Goal: Information Seeking & Learning: Learn about a topic

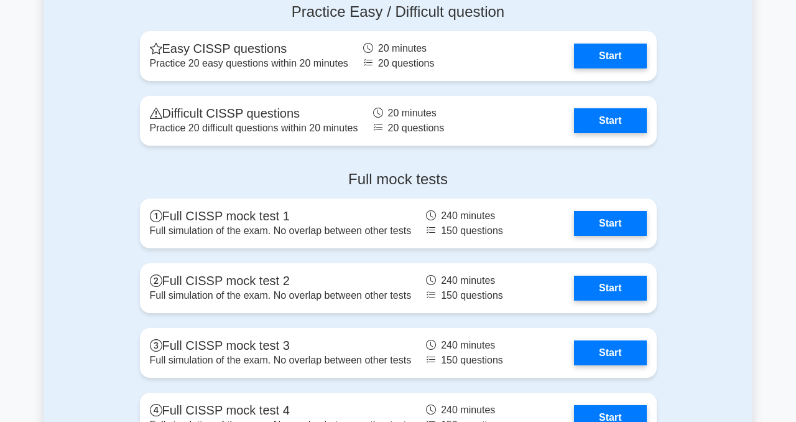
scroll to position [2813, 0]
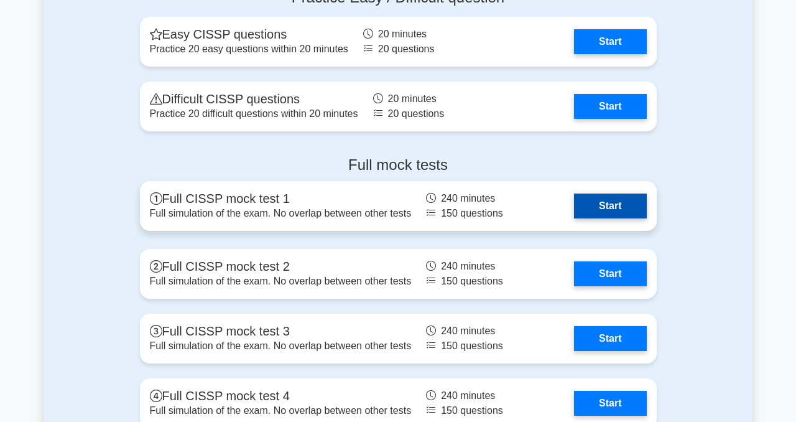
click at [583, 211] on link "Start" at bounding box center [610, 205] width 72 height 25
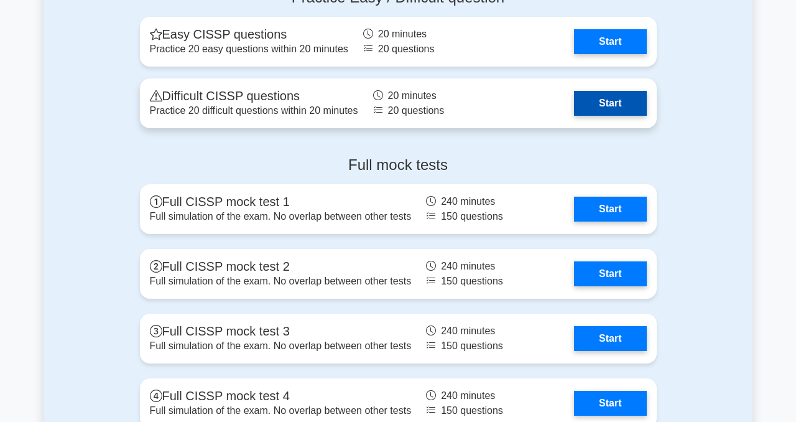
click at [594, 109] on link "Start" at bounding box center [610, 103] width 72 height 25
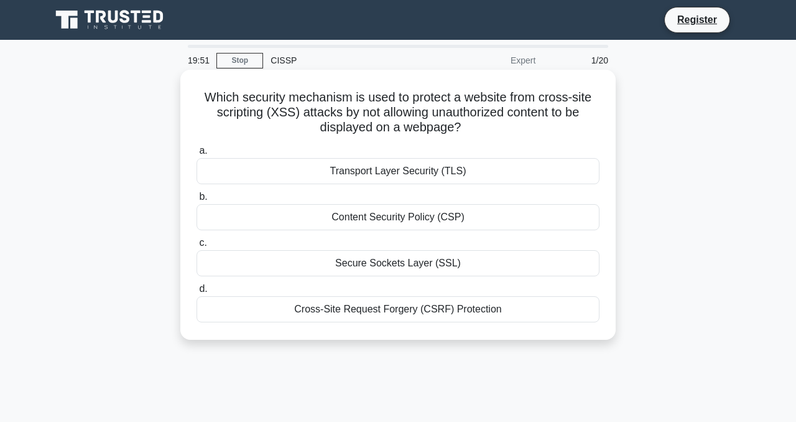
drag, startPoint x: 343, startPoint y: 116, endPoint x: 471, endPoint y: 116, distance: 128.1
click at [471, 116] on h5 "Which security mechanism is used to protect a website from cross-site scripting…" at bounding box center [397, 113] width 405 height 46
click at [372, 216] on div "Content Security Policy (CSP)" at bounding box center [397, 217] width 403 height 26
click at [196, 201] on input "b. Content Security Policy (CSP)" at bounding box center [196, 197] width 0 height 8
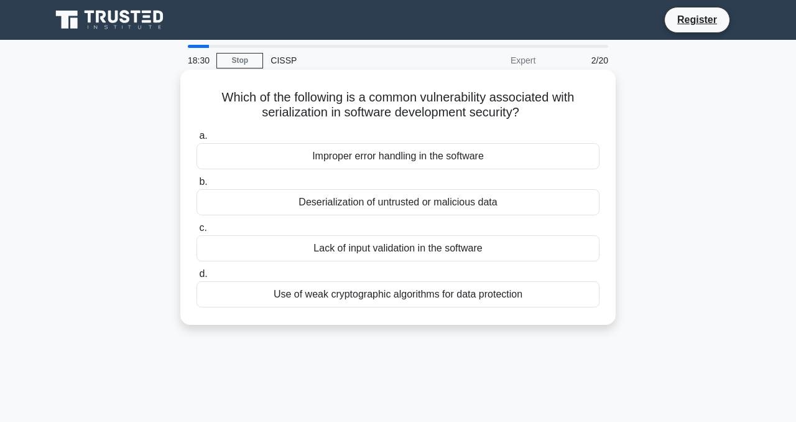
click at [409, 254] on div "Lack of input validation in the software" at bounding box center [397, 248] width 403 height 26
click at [196, 232] on input "c. Lack of input validation in the software" at bounding box center [196, 228] width 0 height 8
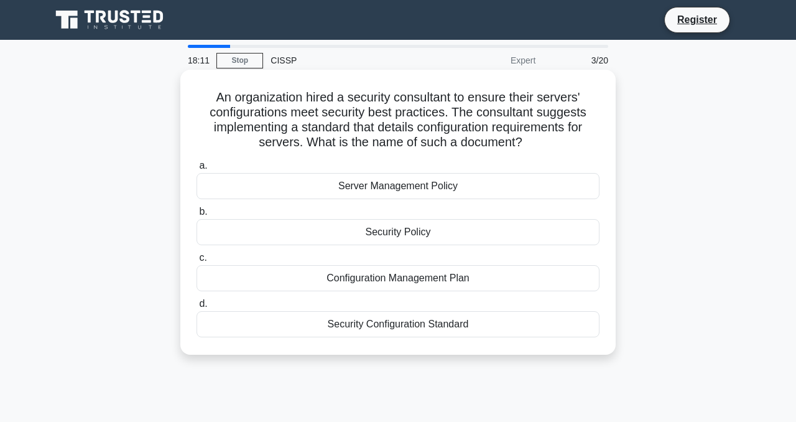
drag, startPoint x: 410, startPoint y: 277, endPoint x: 425, endPoint y: 237, distance: 43.3
click at [425, 237] on div "a. Server Management Policy b. Security Policy c. d." at bounding box center [398, 247] width 418 height 184
click at [425, 237] on div "Security Policy" at bounding box center [397, 232] width 403 height 26
click at [196, 216] on input "b. Security Policy" at bounding box center [196, 212] width 0 height 8
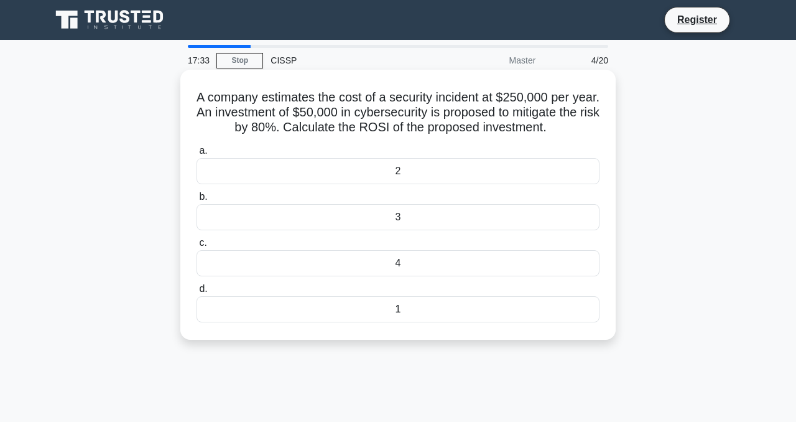
click at [344, 221] on div "3" at bounding box center [397, 217] width 403 height 26
click at [196, 201] on input "b. 3" at bounding box center [196, 197] width 0 height 8
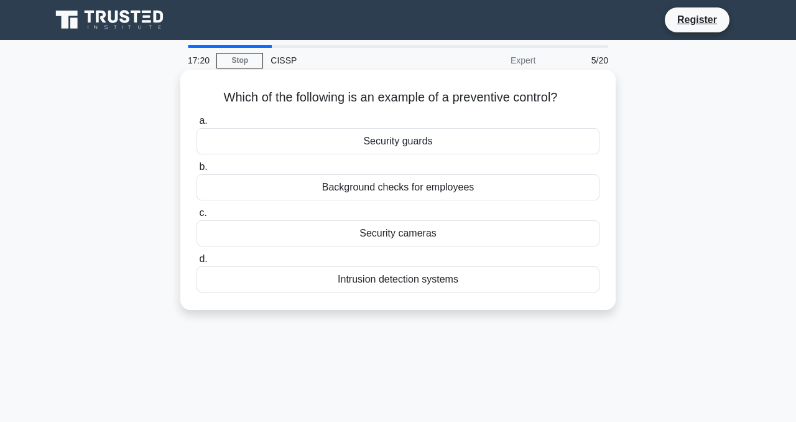
click at [380, 137] on div "Security guards" at bounding box center [397, 141] width 403 height 26
click at [196, 125] on input "a. Security guards" at bounding box center [196, 121] width 0 height 8
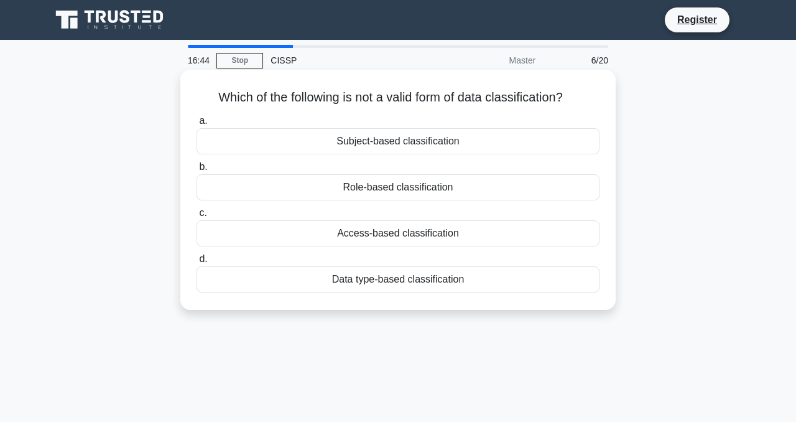
scroll to position [6, 0]
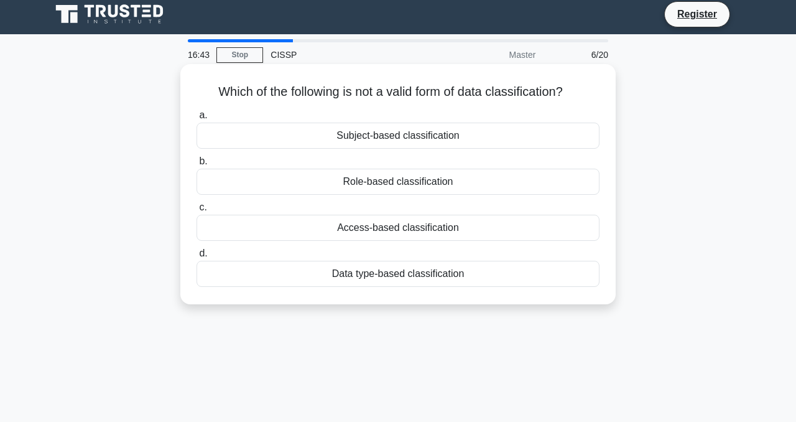
click at [428, 175] on div "Role-based classification" at bounding box center [397, 181] width 403 height 26
click at [196, 165] on input "b. Role-based classification" at bounding box center [196, 161] width 0 height 8
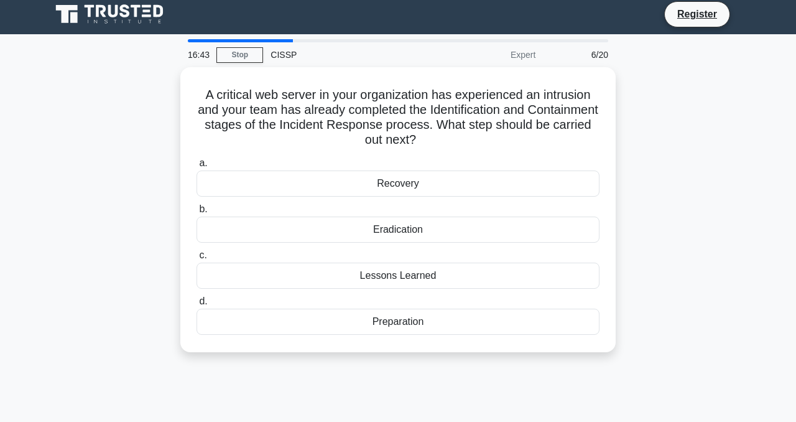
scroll to position [0, 0]
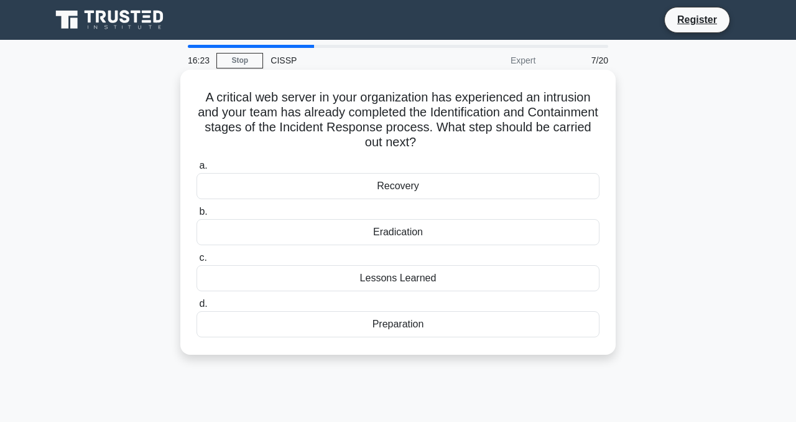
click at [412, 234] on div "Eradication" at bounding box center [397, 232] width 403 height 26
click at [196, 216] on input "b. Eradication" at bounding box center [196, 212] width 0 height 8
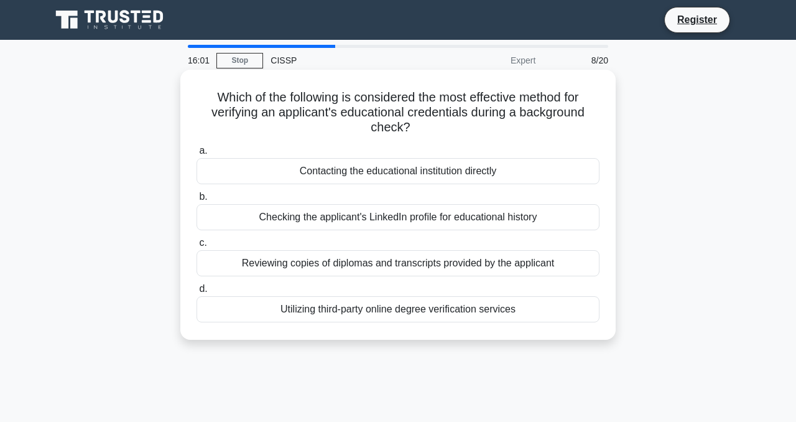
click at [438, 176] on div "Contacting the educational institution directly" at bounding box center [397, 171] width 403 height 26
click at [196, 155] on input "a. Contacting the educational institution directly" at bounding box center [196, 151] width 0 height 8
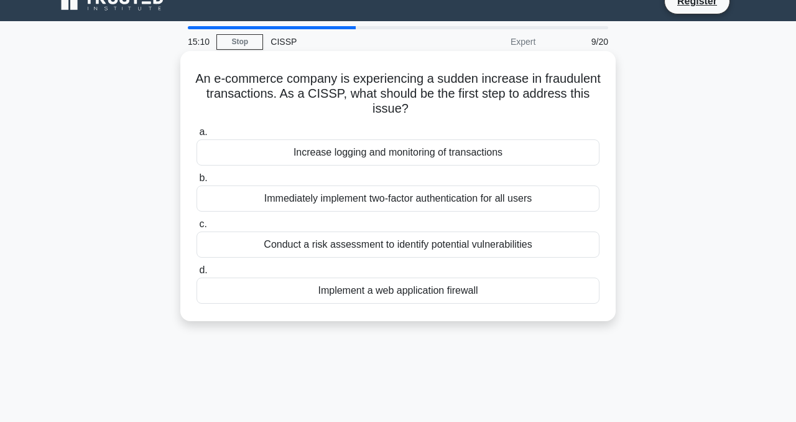
scroll to position [20, 0]
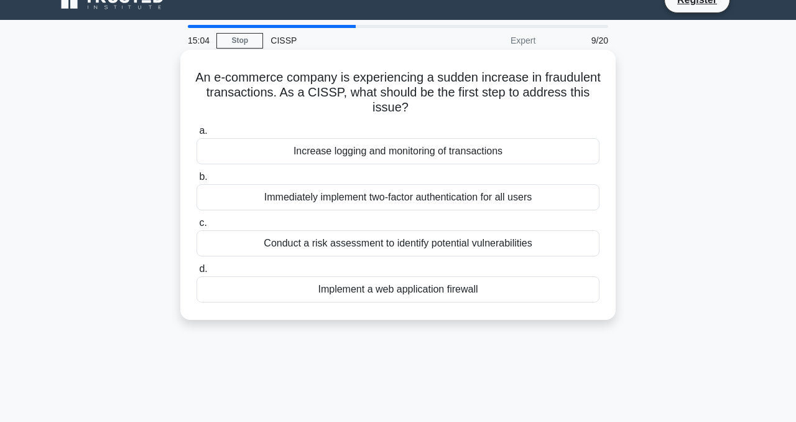
click at [414, 241] on div "Conduct a risk assessment to identify potential vulnerabilities" at bounding box center [397, 243] width 403 height 26
click at [196, 227] on input "c. Conduct a risk assessment to identify potential vulnerabilities" at bounding box center [196, 223] width 0 height 8
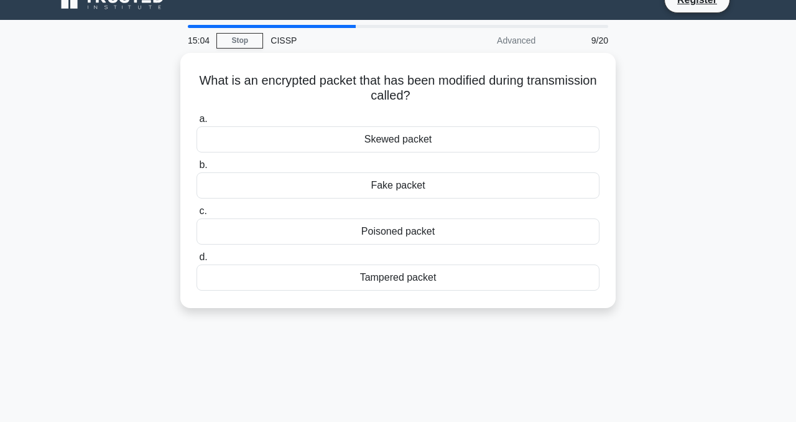
scroll to position [0, 0]
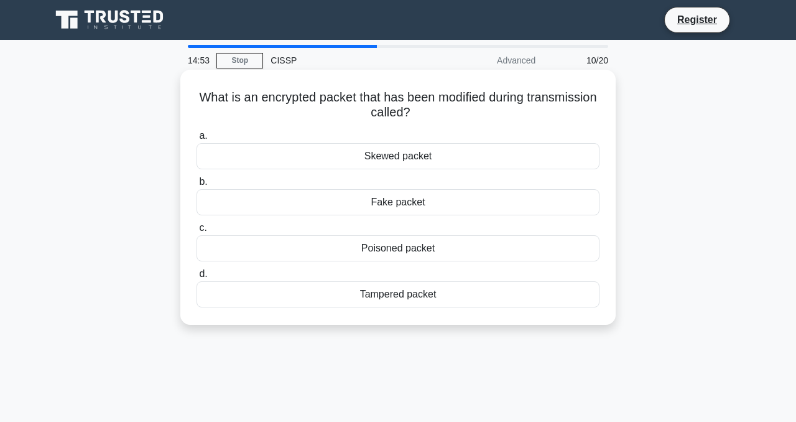
click at [423, 153] on div "Skewed packet" at bounding box center [397, 156] width 403 height 26
click at [196, 140] on input "a. Skewed packet" at bounding box center [196, 136] width 0 height 8
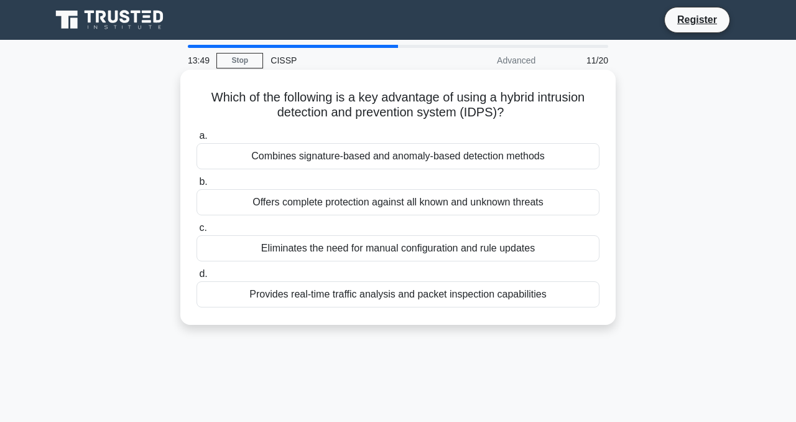
click at [424, 209] on div "Offers complete protection against all known and unknown threats" at bounding box center [397, 202] width 403 height 26
click at [196, 186] on input "b. Offers complete protection against all known and unknown threats" at bounding box center [196, 182] width 0 height 8
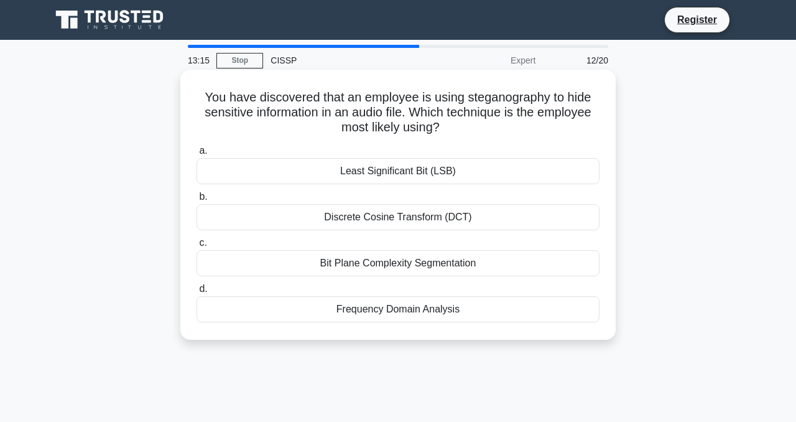
click at [413, 221] on div "Discrete Cosine Transform (DCT)" at bounding box center [397, 217] width 403 height 26
click at [196, 201] on input "b. Discrete Cosine Transform (DCT)" at bounding box center [196, 197] width 0 height 8
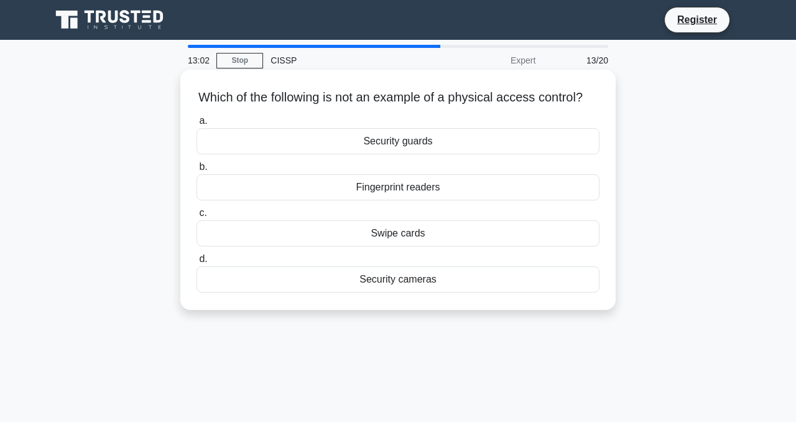
click at [422, 287] on div "Security cameras" at bounding box center [397, 279] width 403 height 26
click at [196, 263] on input "d. Security cameras" at bounding box center [196, 259] width 0 height 8
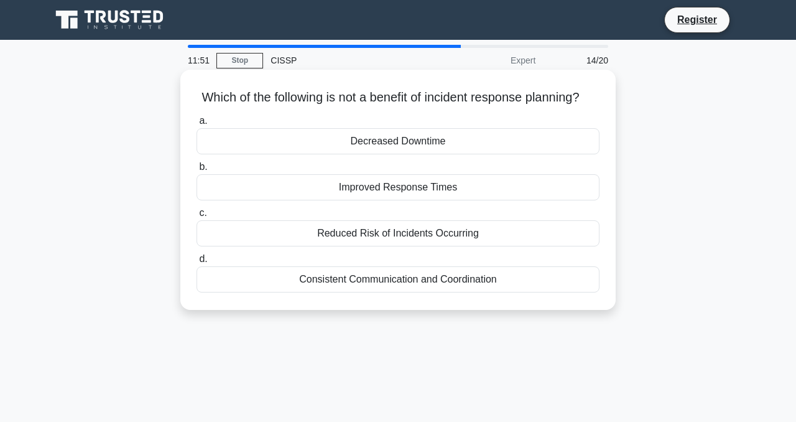
click at [406, 192] on div "Improved Response Times" at bounding box center [397, 187] width 403 height 26
click at [196, 171] on input "b. Improved Response Times" at bounding box center [196, 167] width 0 height 8
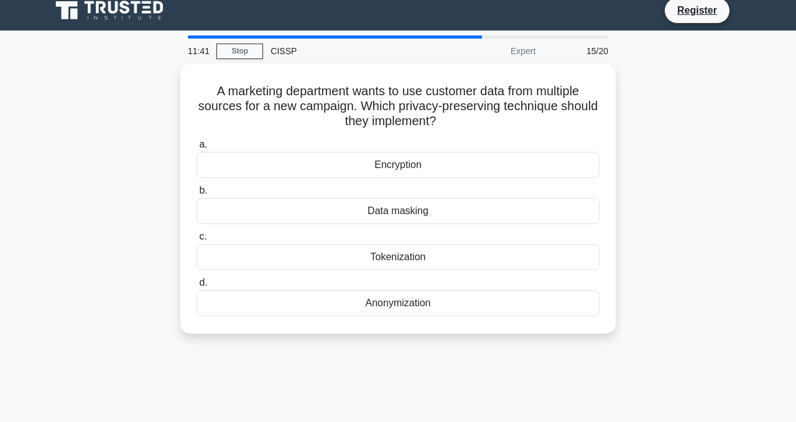
scroll to position [12, 0]
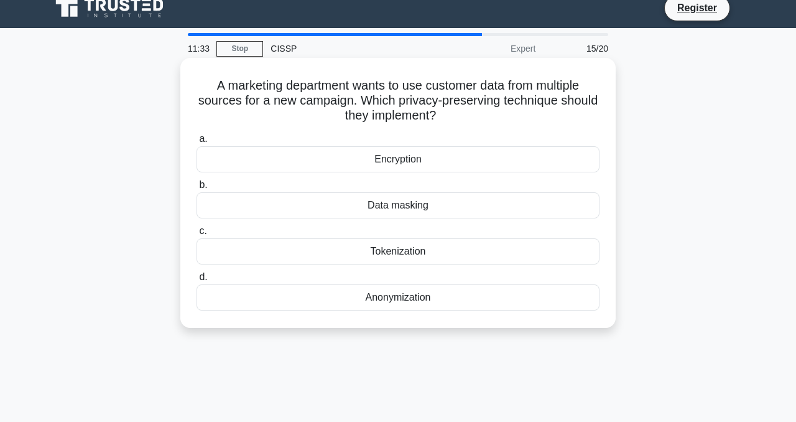
click at [410, 298] on div "Anonymization" at bounding box center [397, 297] width 403 height 26
click at [196, 281] on input "d. Anonymization" at bounding box center [196, 277] width 0 height 8
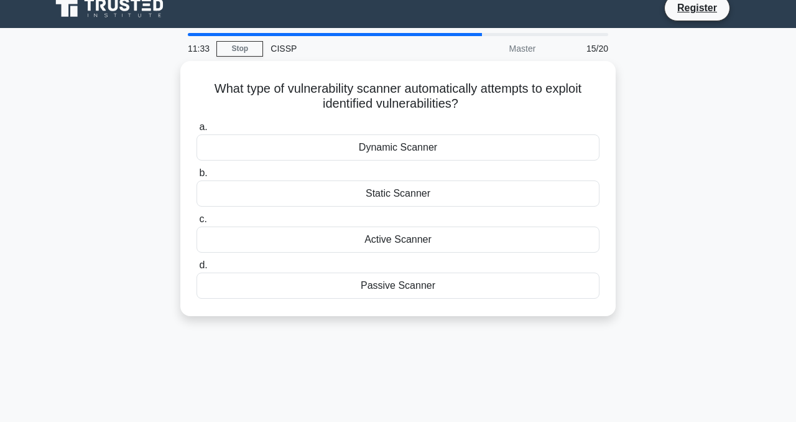
scroll to position [0, 0]
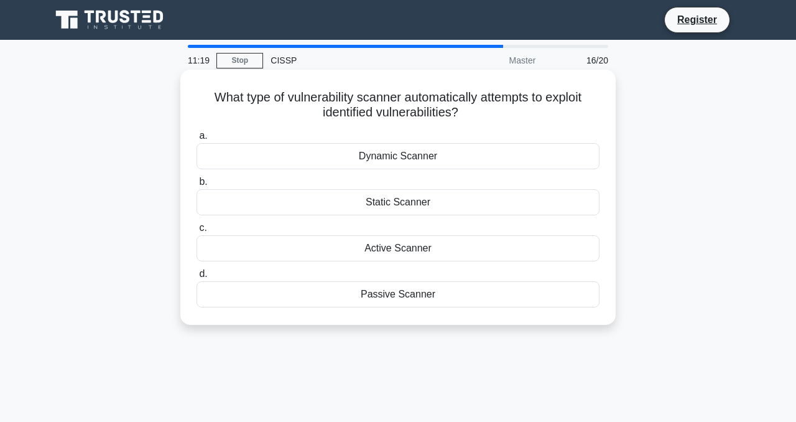
click at [464, 159] on div "Dynamic Scanner" at bounding box center [397, 156] width 403 height 26
click at [196, 140] on input "a. Dynamic Scanner" at bounding box center [196, 136] width 0 height 8
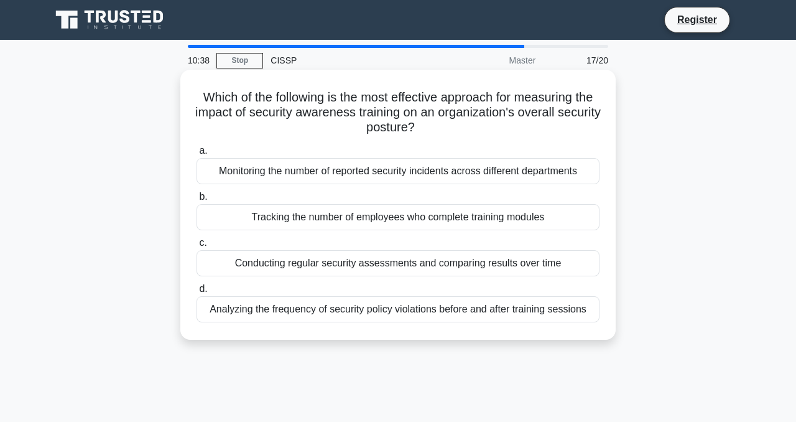
click at [402, 267] on div "Conducting regular security assessments and comparing results over time" at bounding box center [397, 263] width 403 height 26
click at [196, 247] on input "c. Conducting regular security assessments and comparing results over time" at bounding box center [196, 243] width 0 height 8
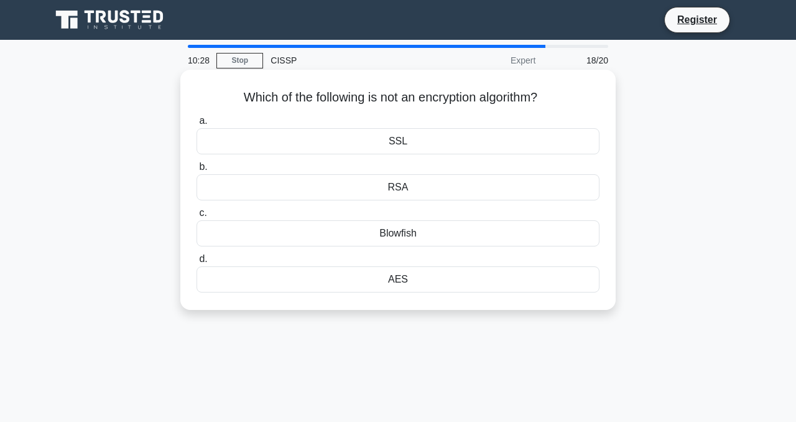
click at [462, 141] on div "SSL" at bounding box center [397, 141] width 403 height 26
click at [196, 125] on input "a. SSL" at bounding box center [196, 121] width 0 height 8
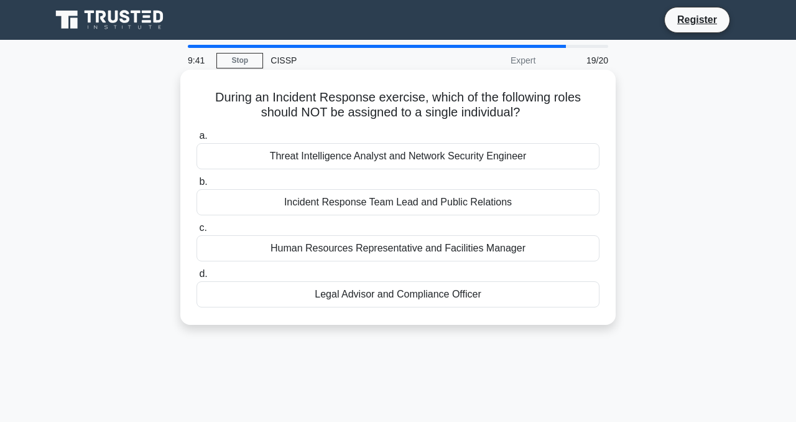
click at [451, 246] on div "Human Resources Representative and Facilities Manager" at bounding box center [397, 248] width 403 height 26
click at [196, 232] on input "c. Human Resources Representative and Facilities Manager" at bounding box center [196, 228] width 0 height 8
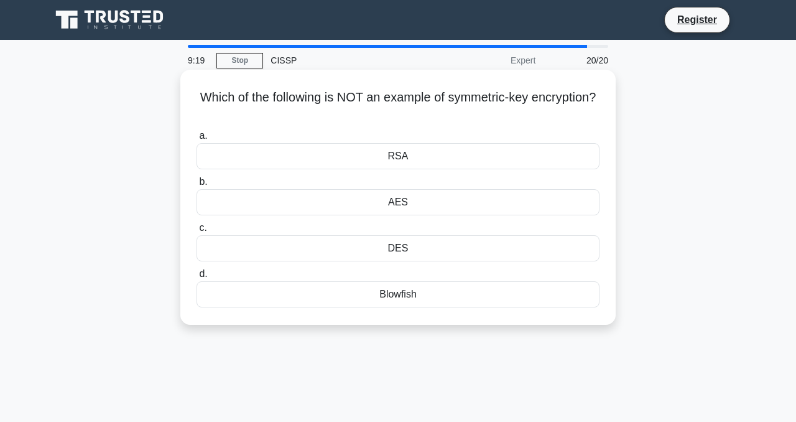
click at [411, 160] on div "RSA" at bounding box center [397, 156] width 403 height 26
click at [196, 140] on input "a. RSA" at bounding box center [196, 136] width 0 height 8
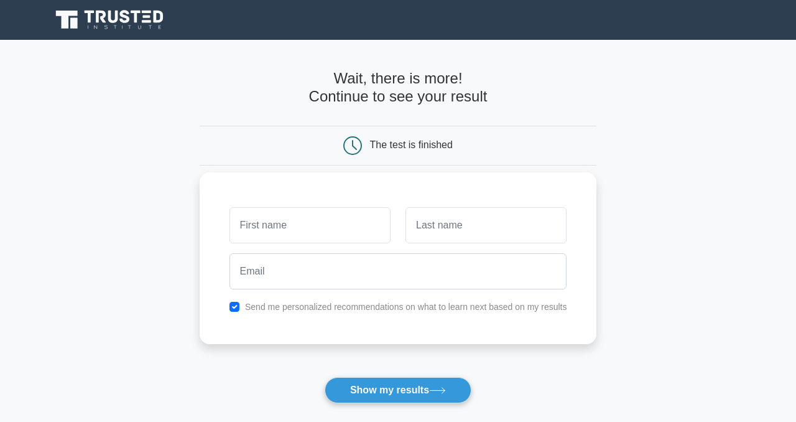
click at [335, 220] on input "text" at bounding box center [309, 225] width 161 height 36
type input "[PERSON_NAME]"
click at [428, 241] on input "text" at bounding box center [485, 225] width 161 height 36
type input "Sankarapu"
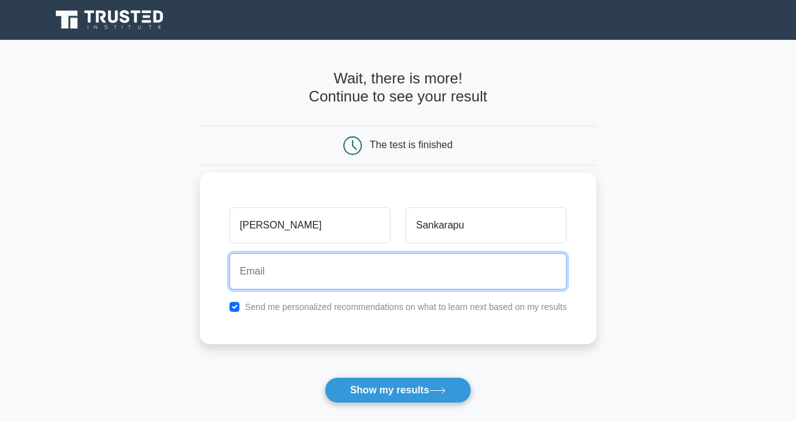
click at [408, 274] on input "email" at bounding box center [398, 271] width 338 height 36
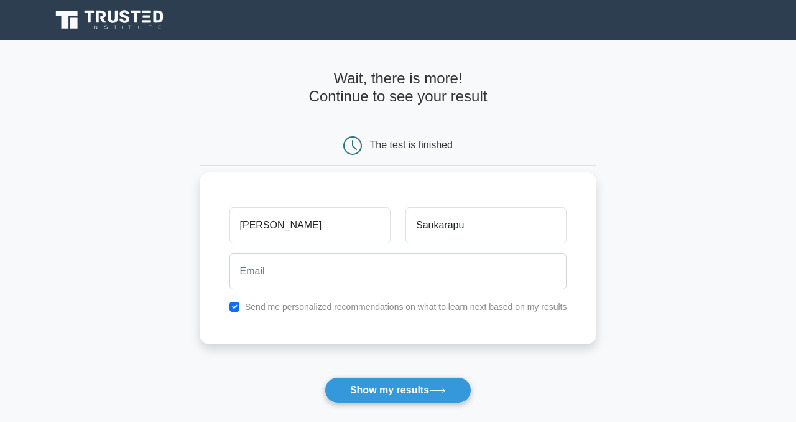
click at [365, 305] on label "Send me personalized recommendations on what to learn next based on my results" at bounding box center [406, 307] width 322 height 10
click at [330, 305] on label "Send me personalized recommendations on what to learn next based on my results" at bounding box center [406, 307] width 322 height 10
click at [236, 304] on input "checkbox" at bounding box center [234, 307] width 10 height 10
checkbox input "false"
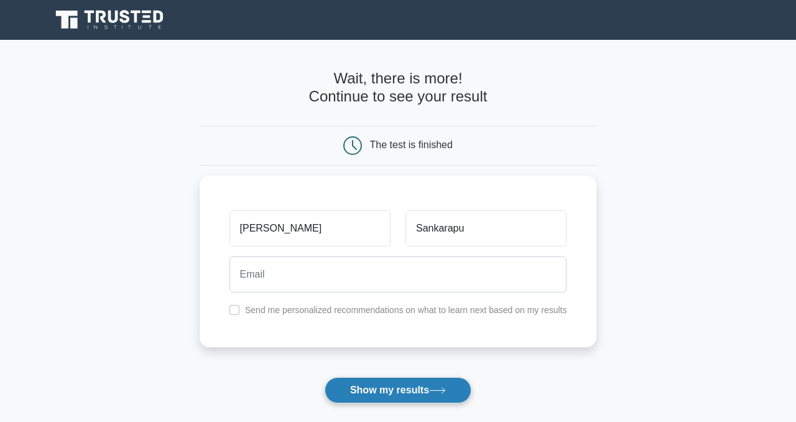
click at [358, 401] on button "Show my results" at bounding box center [398, 390] width 147 height 26
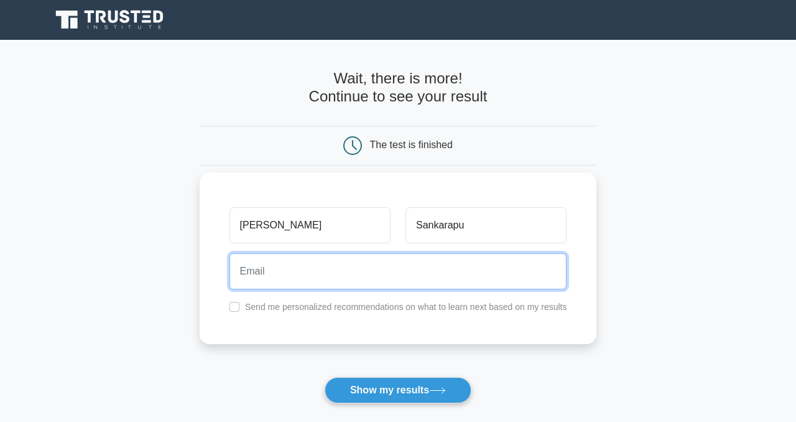
click at [300, 277] on input "email" at bounding box center [398, 271] width 338 height 36
type input "sankarapu.veerababu@gmail.com"
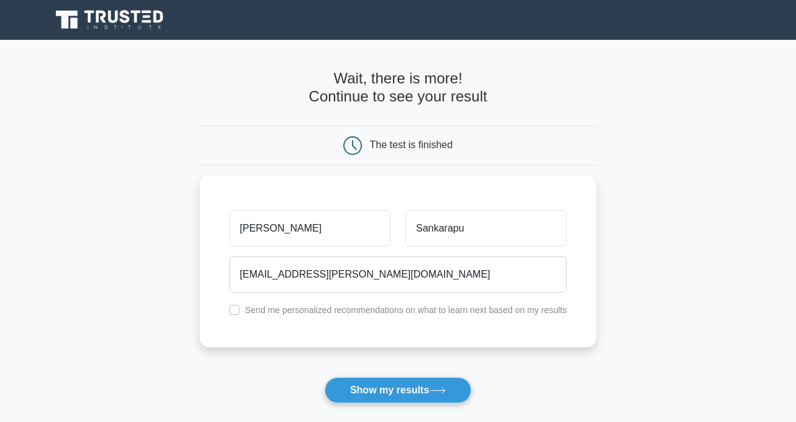
click at [392, 407] on div "Already have an account? Login" at bounding box center [398, 418] width 397 height 30
click at [391, 396] on button "Show my results" at bounding box center [398, 390] width 147 height 26
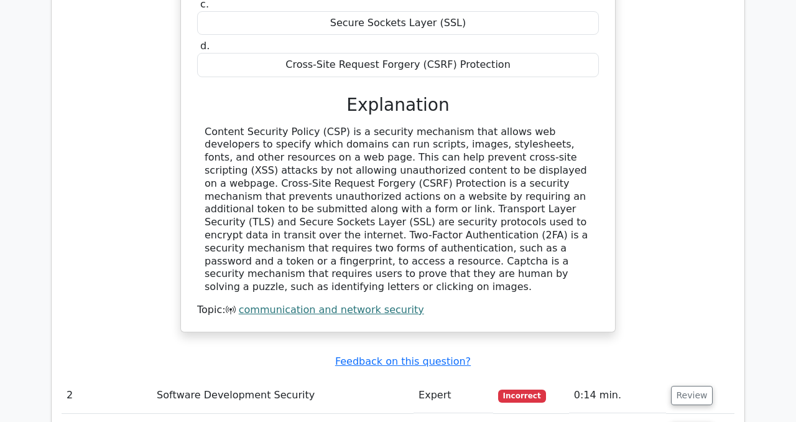
scroll to position [1532, 0]
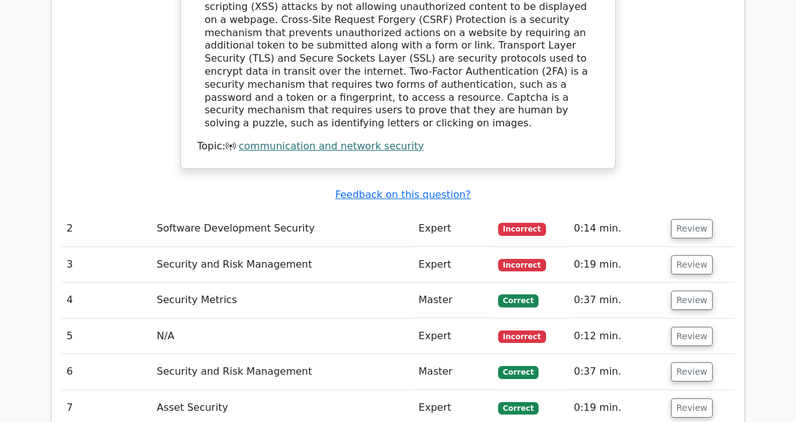
click at [519, 223] on span "Incorrect" at bounding box center [522, 229] width 48 height 12
click at [682, 219] on button "Review" at bounding box center [692, 228] width 42 height 19
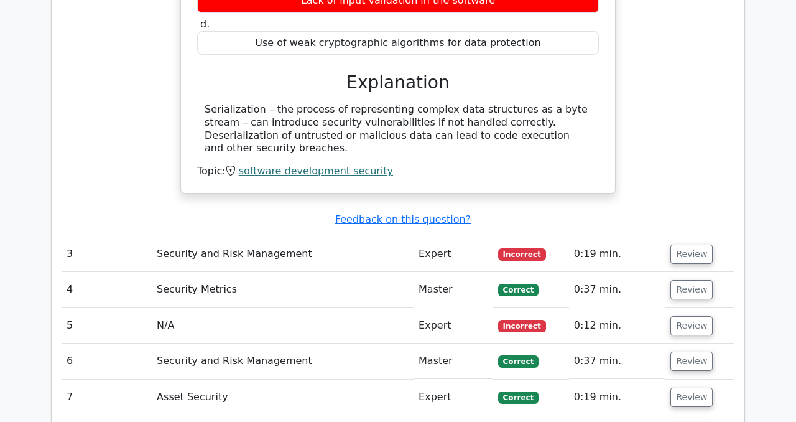
scroll to position [1960, 0]
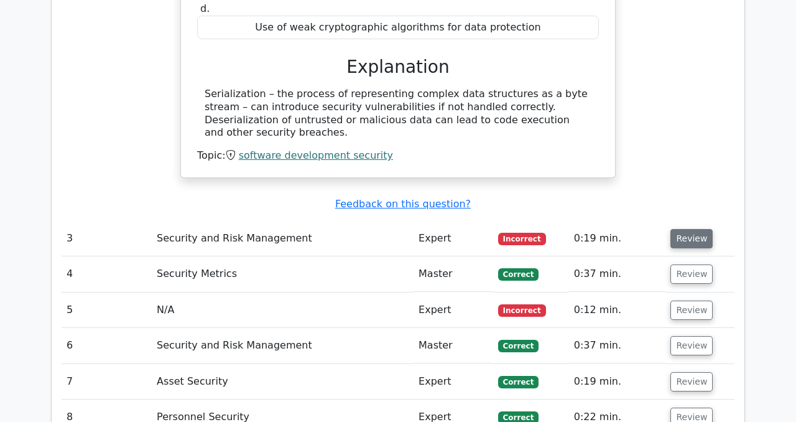
click at [681, 229] on button "Review" at bounding box center [691, 238] width 42 height 19
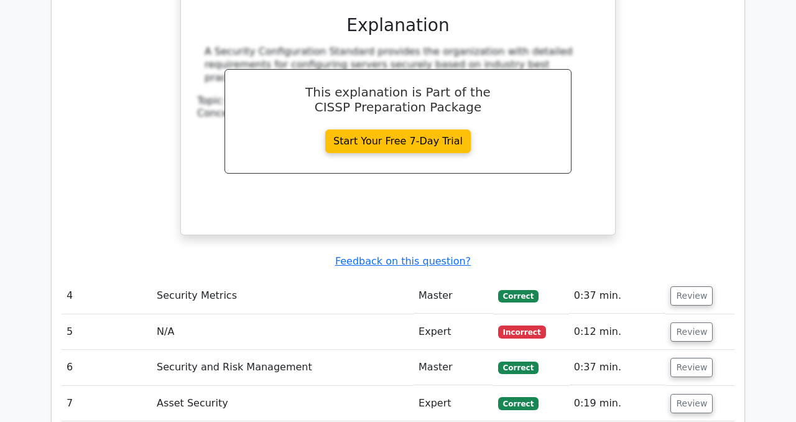
scroll to position [2535, 0]
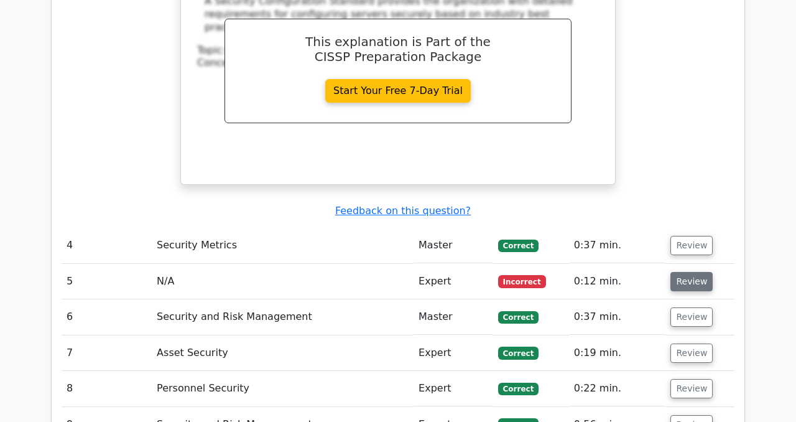
click at [686, 272] on button "Review" at bounding box center [691, 281] width 42 height 19
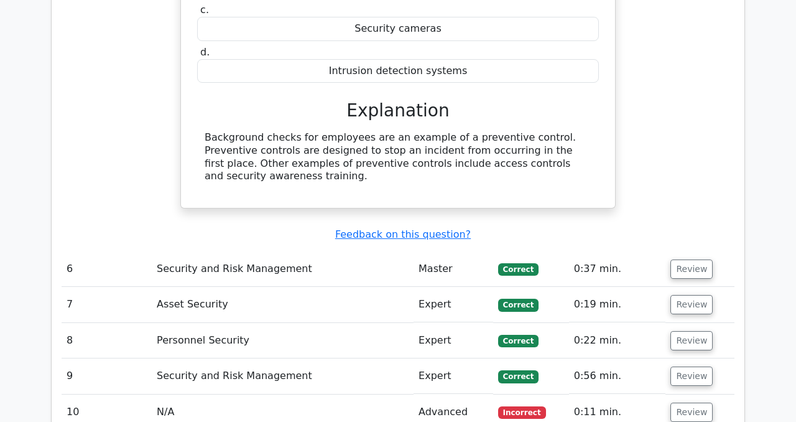
scroll to position [2971, 0]
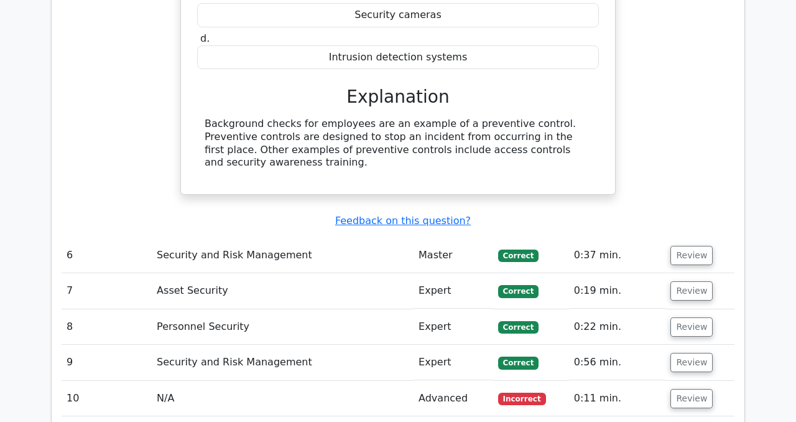
click at [692, 381] on td "Review" at bounding box center [699, 398] width 69 height 35
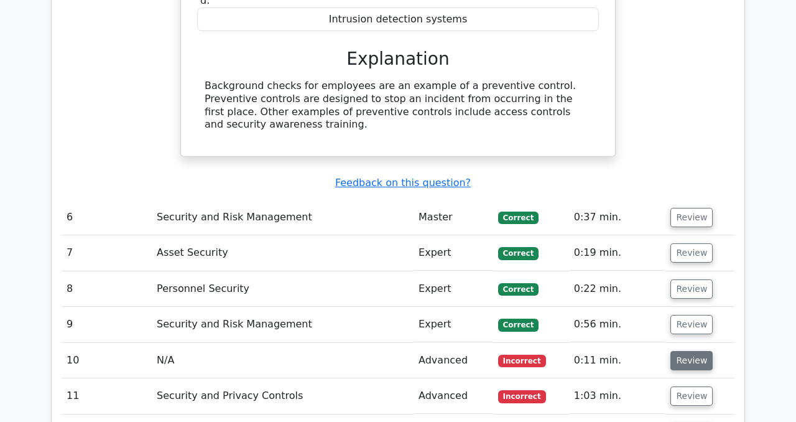
scroll to position [3013, 0]
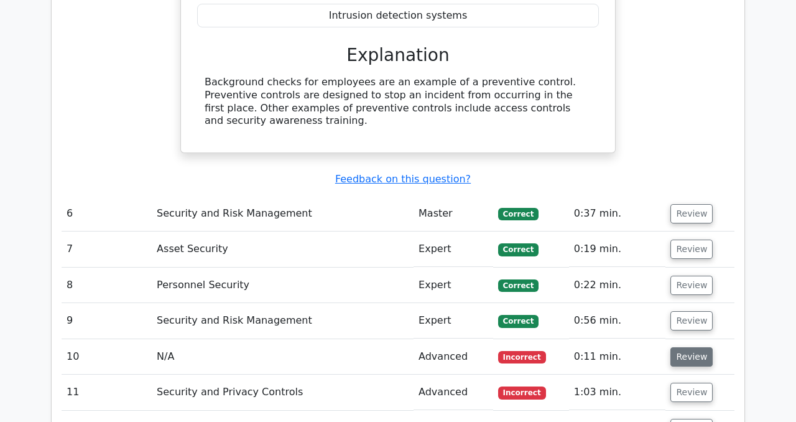
click at [689, 347] on button "Review" at bounding box center [691, 356] width 42 height 19
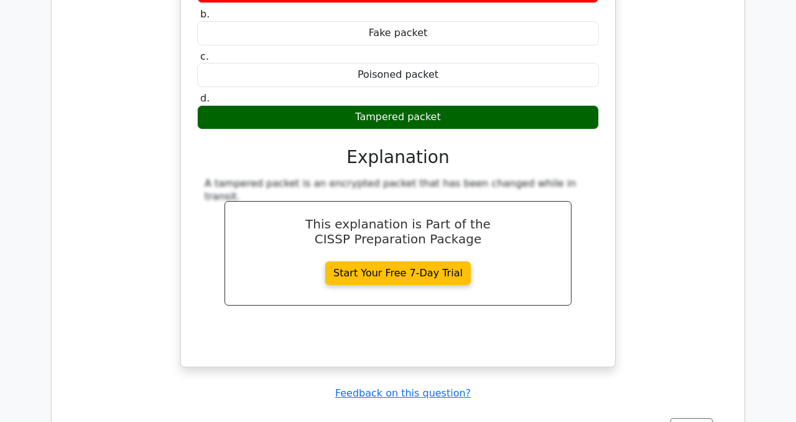
scroll to position [3586, 0]
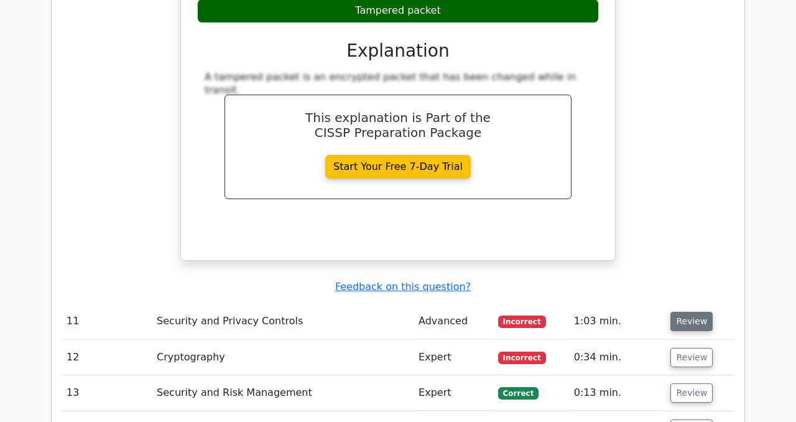
click at [686, 311] on button "Review" at bounding box center [691, 320] width 42 height 19
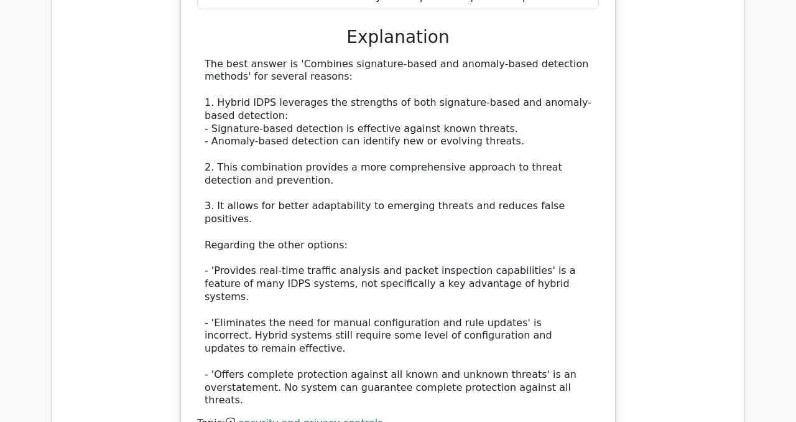
scroll to position [4235, 0]
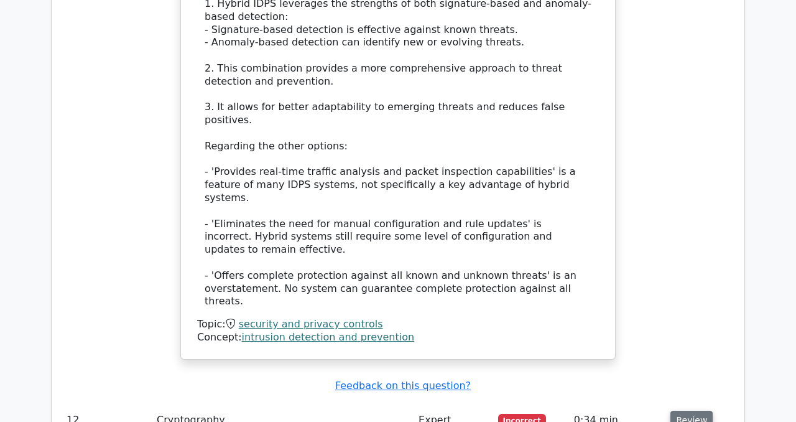
click at [691, 410] on button "Review" at bounding box center [691, 419] width 42 height 19
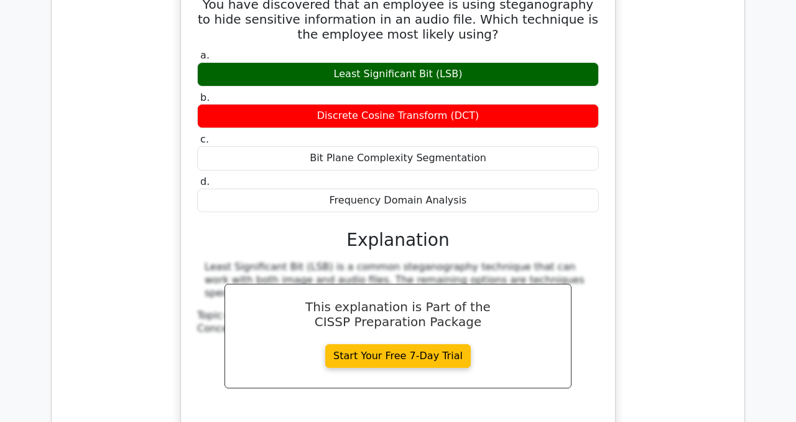
scroll to position [4964, 0]
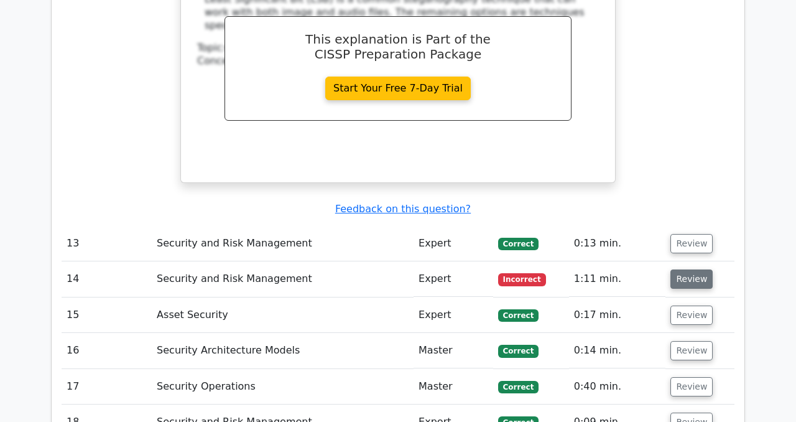
click at [684, 269] on button "Review" at bounding box center [691, 278] width 42 height 19
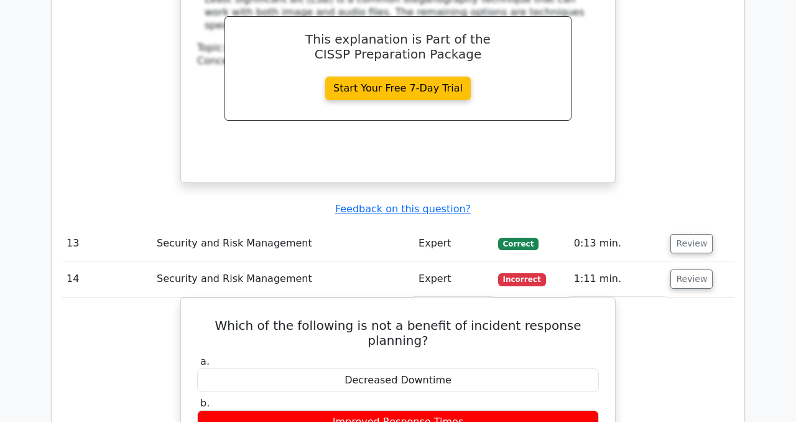
scroll to position [5377, 0]
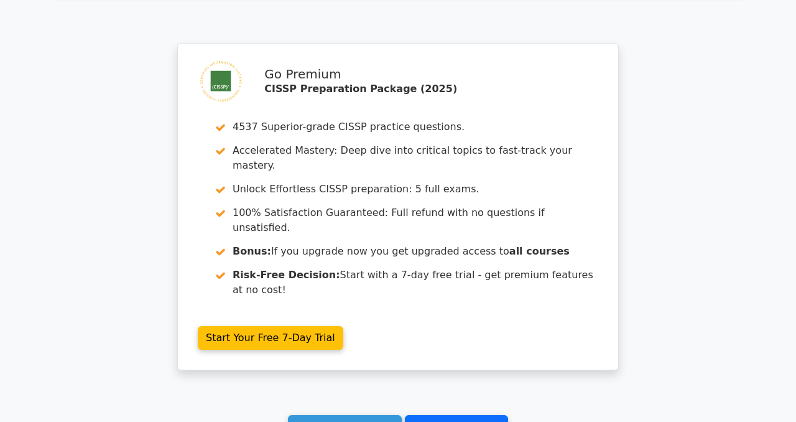
scroll to position [6461, 0]
click at [453, 414] on link "Go to your profile" at bounding box center [456, 426] width 103 height 24
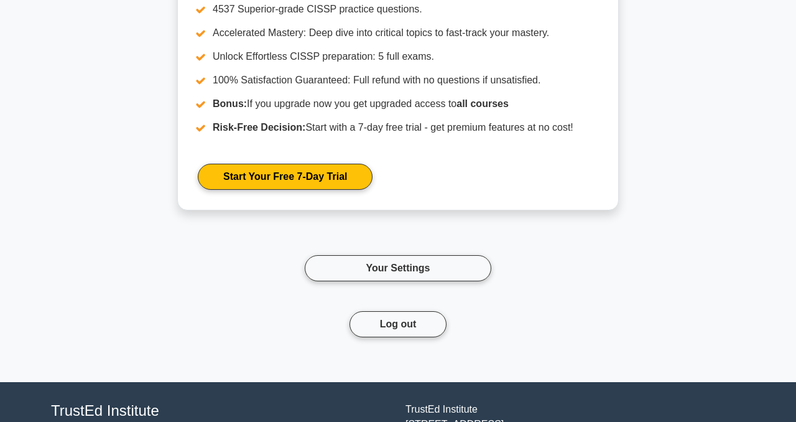
scroll to position [1308, 0]
